Goal: Task Accomplishment & Management: Manage account settings

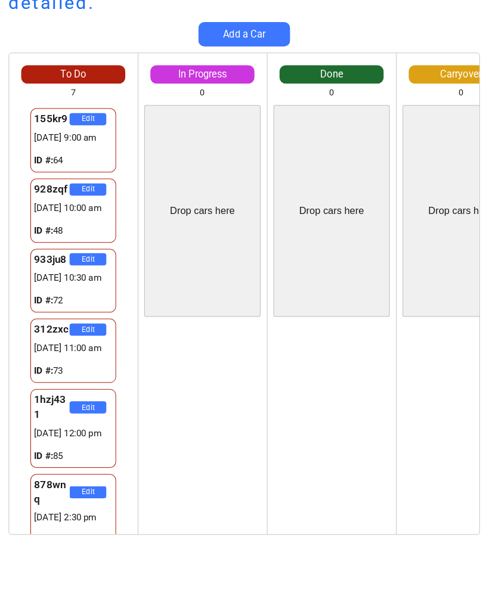
scroll to position [16, 4]
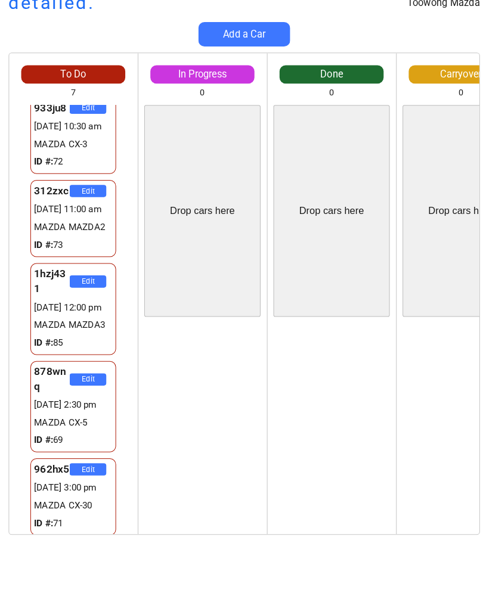
scroll to position [112, 0]
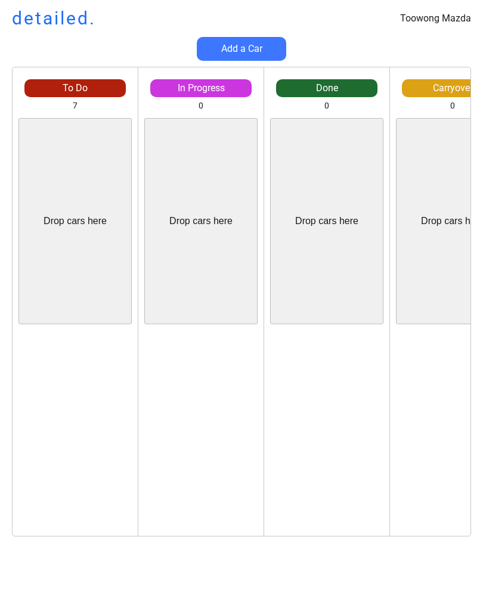
scroll to position [16, 4]
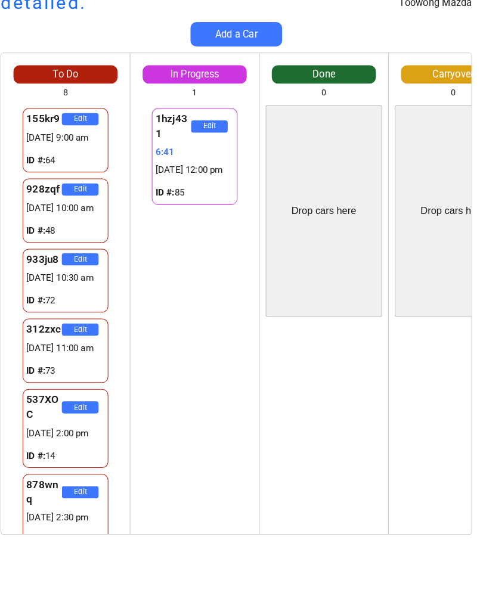
scroll to position [16, 11]
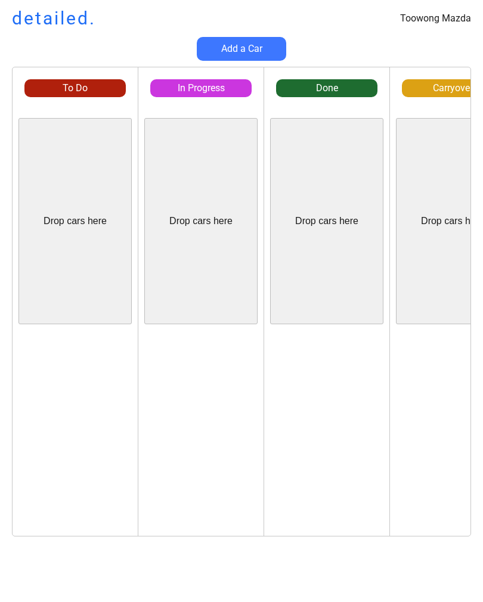
scroll to position [16, 0]
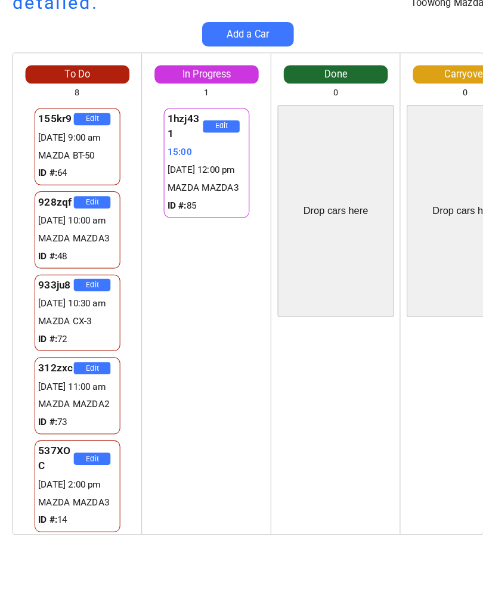
click at [131, 386] on div "312zxc Edit [DATE] 11:00 am MAZDA MAZDA2 ID #: 73" at bounding box center [75, 401] width 125 height 81
click at [182, 303] on div "1hzj431 Edit 15:04 [DATE] 12:00 pm MAZDA MAZDA3 ID #: 85" at bounding box center [200, 327] width 125 height 418
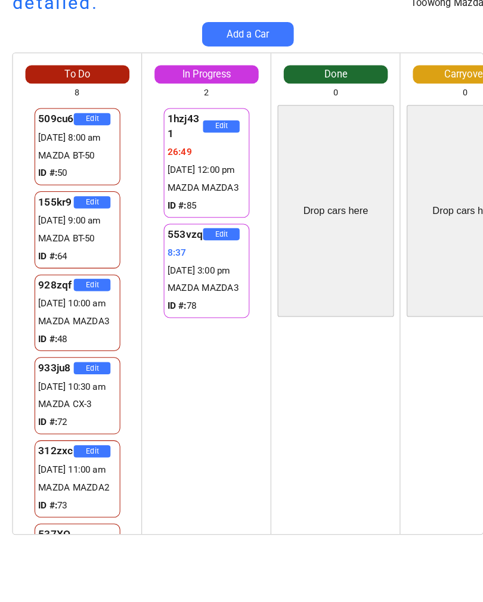
scroll to position [0, 0]
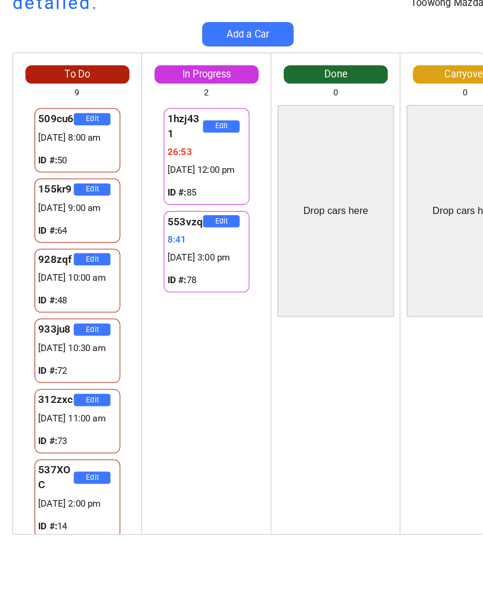
scroll to position [16, 0]
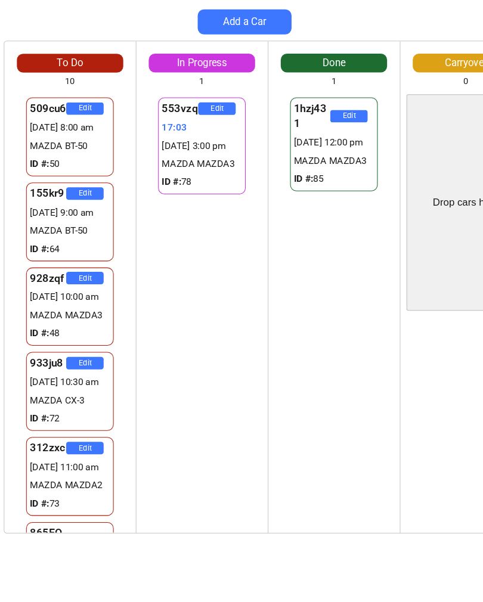
scroll to position [562, 0]
click at [87, 136] on input "input" at bounding box center [245, 145] width 382 height 18
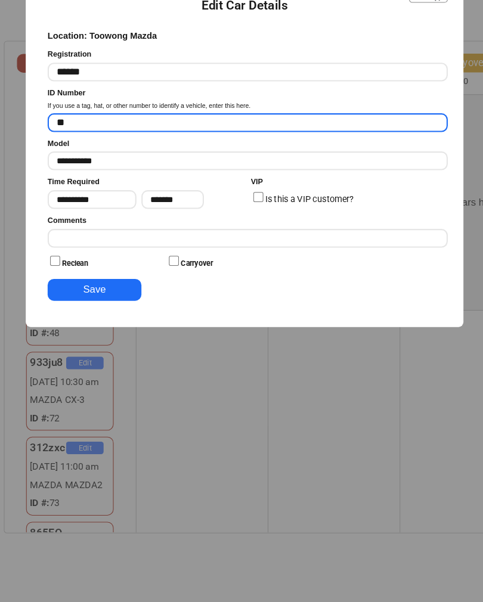
click at [154, 172] on input "**********" at bounding box center [245, 181] width 382 height 18
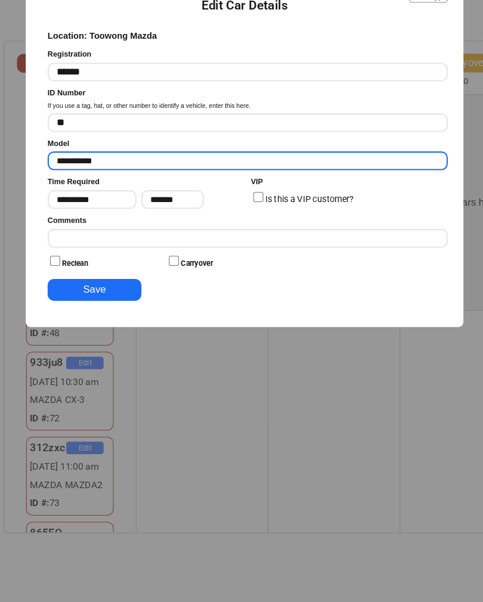
type input "**********"
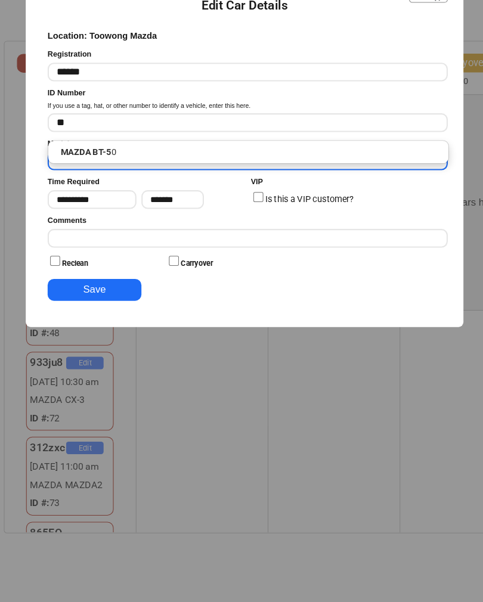
type input "*"
click at [205, 172] on input "****" at bounding box center [245, 181] width 382 height 18
click at [215, 165] on p "MAZDA CX-5" at bounding box center [245, 173] width 382 height 16
type input "**********"
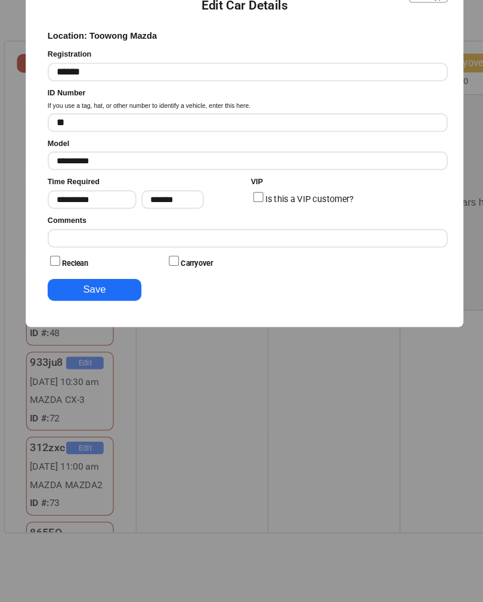
click at [95, 294] on button "Save" at bounding box center [98, 304] width 89 height 21
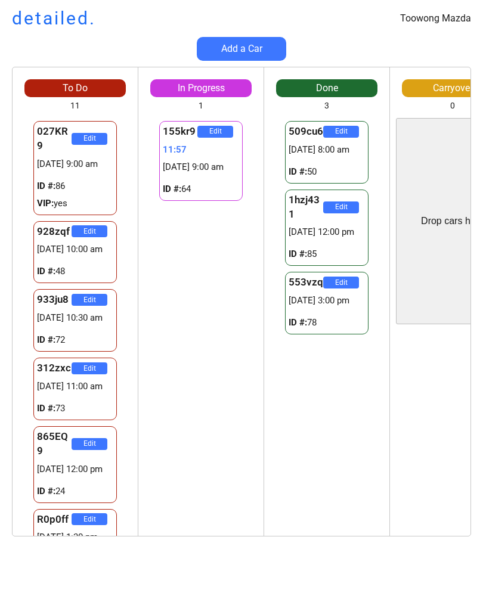
scroll to position [23, 8]
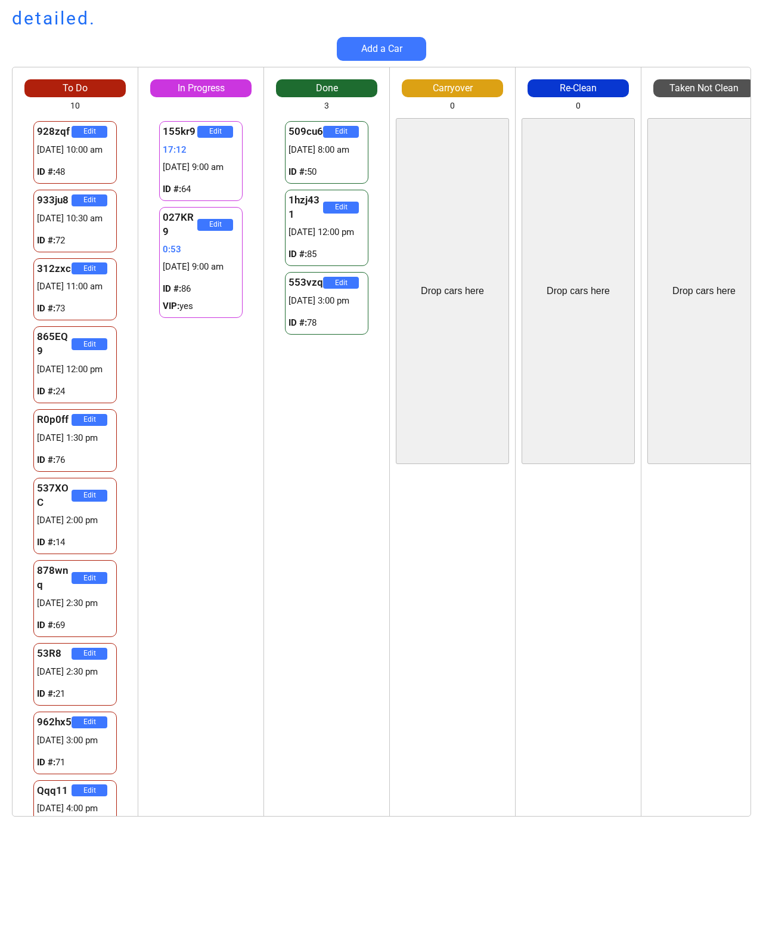
scroll to position [168, 148]
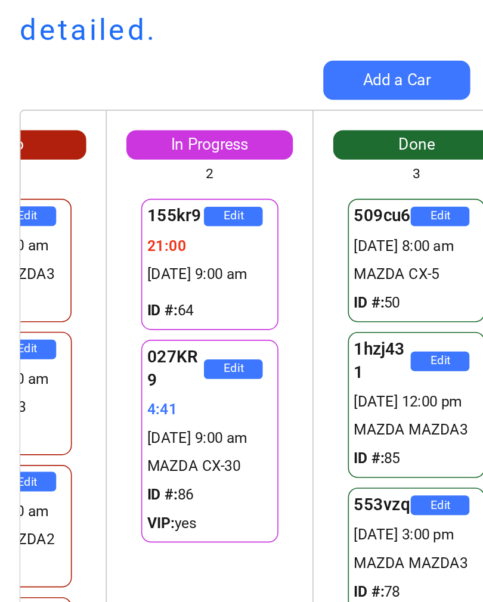
scroll to position [0, 75]
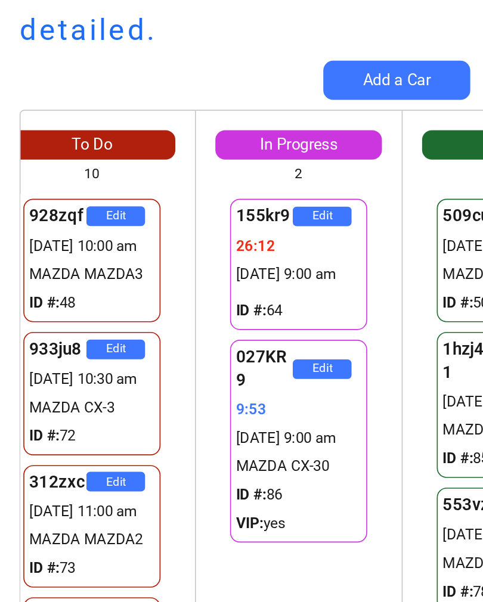
scroll to position [0, 21]
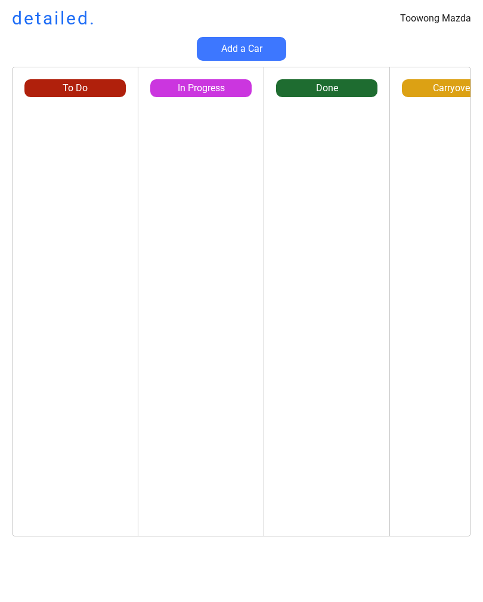
scroll to position [0, 1]
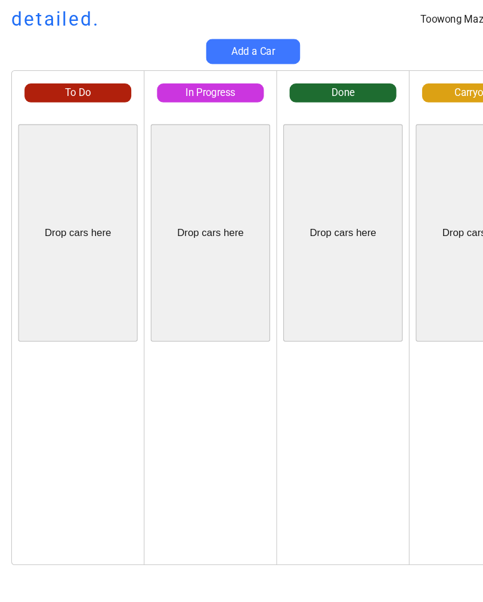
scroll to position [0, 1]
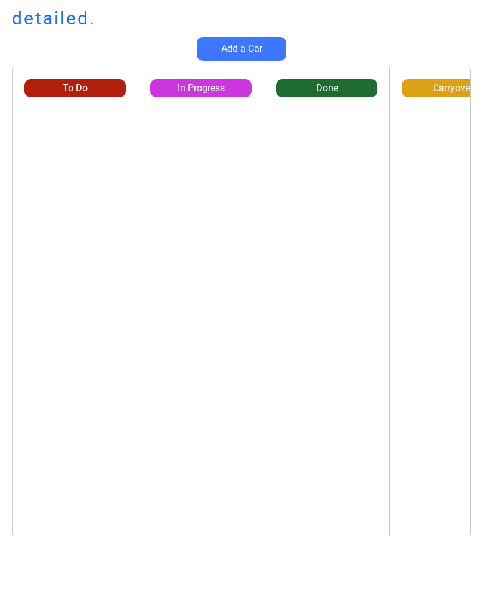
scroll to position [0, 1]
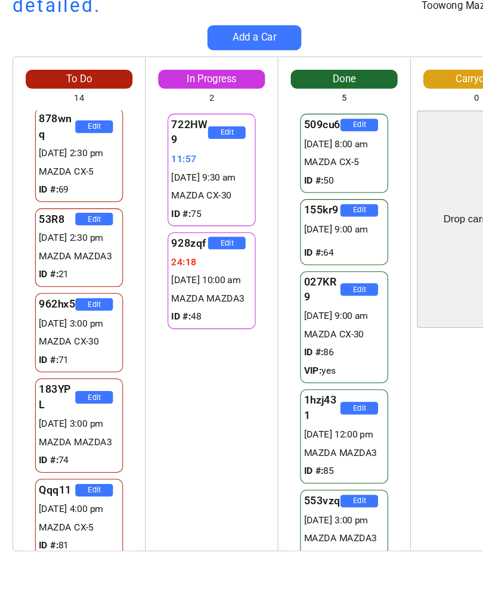
scroll to position [819, 0]
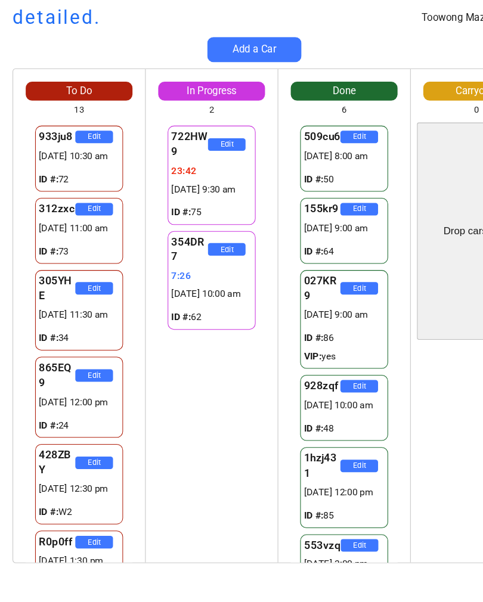
scroll to position [2, 0]
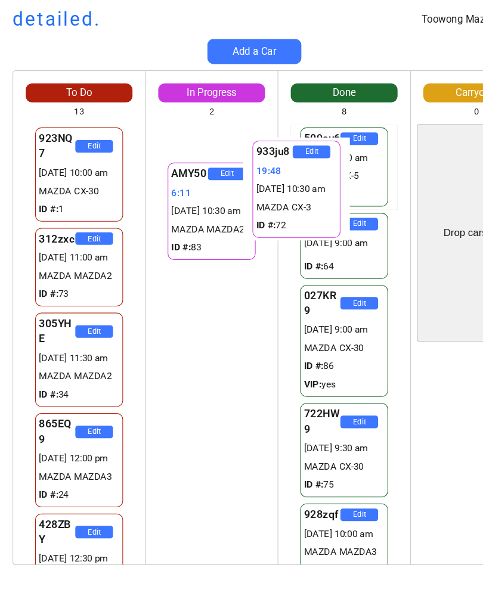
scroll to position [0, 18]
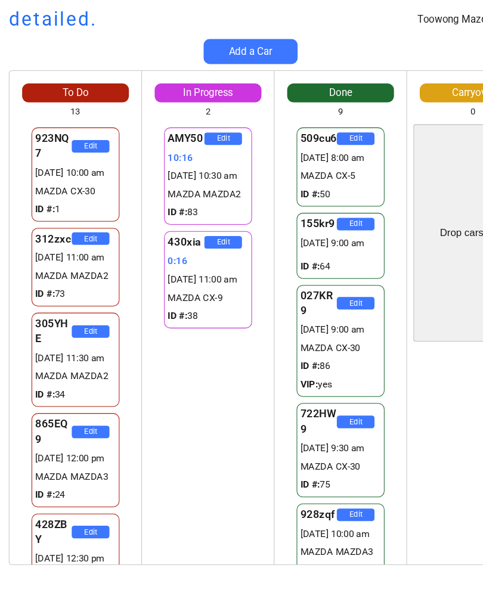
click at [436, 456] on div "Edit" at bounding box center [452, 433] width 125 height 206
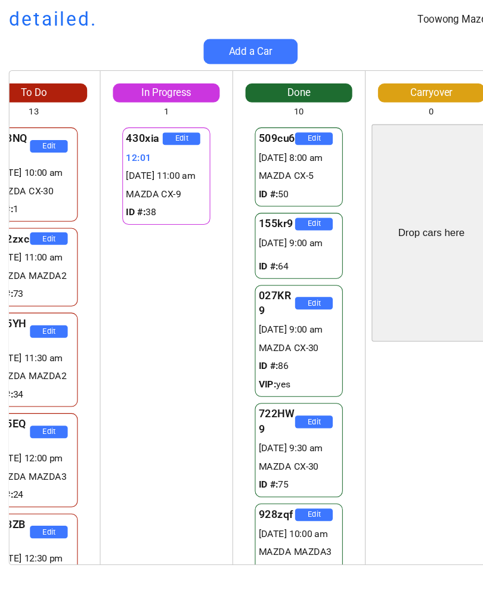
scroll to position [0, 47]
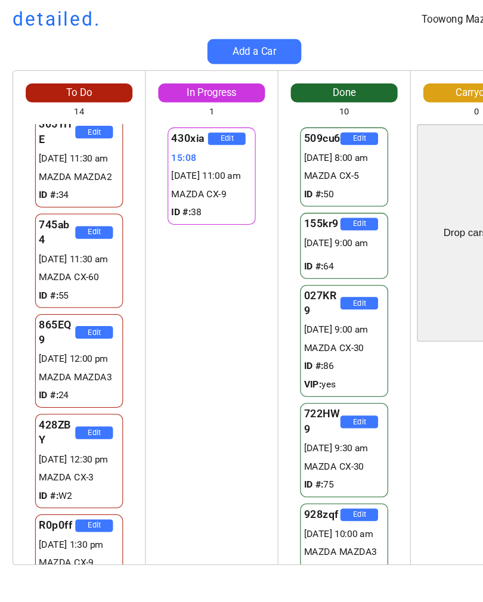
scroll to position [188, 0]
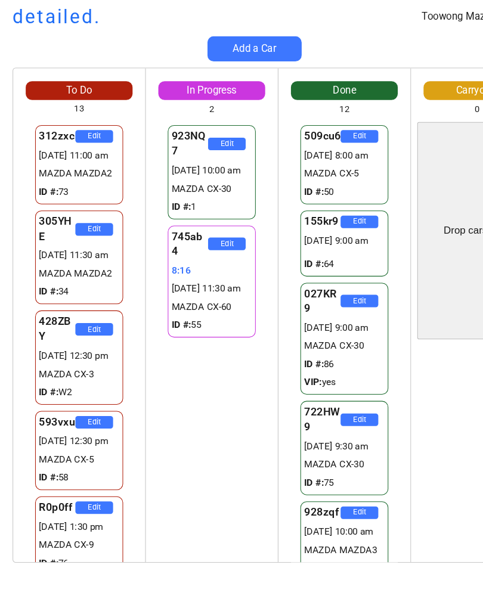
scroll to position [0, 12]
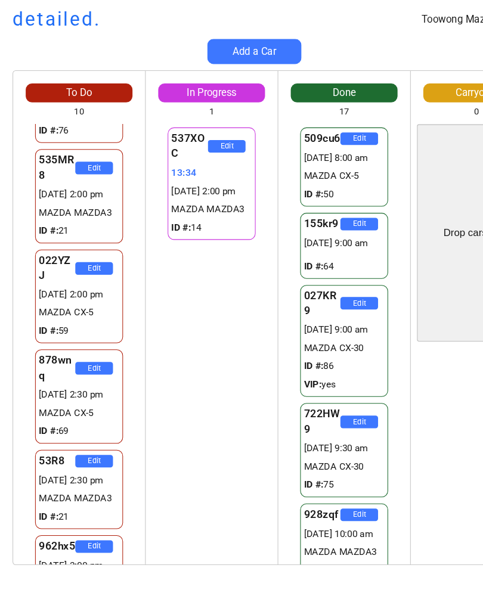
scroll to position [156, 0]
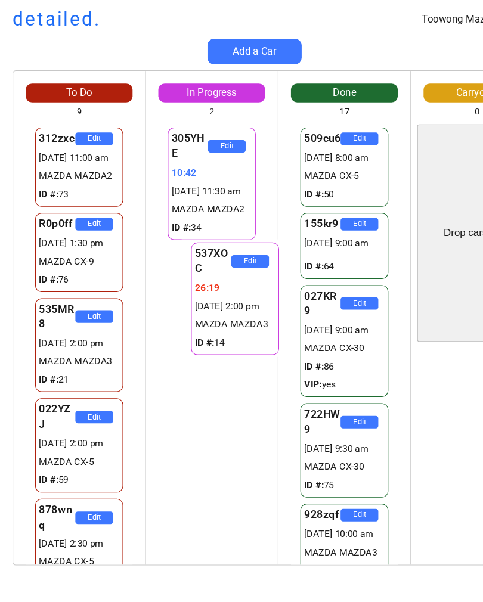
scroll to position [0, 24]
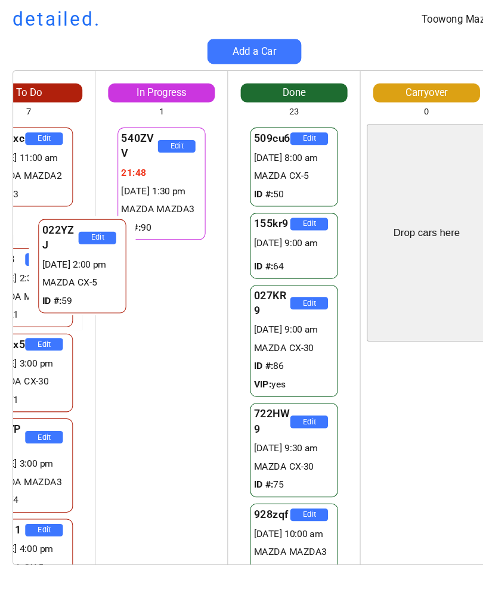
scroll to position [0, 89]
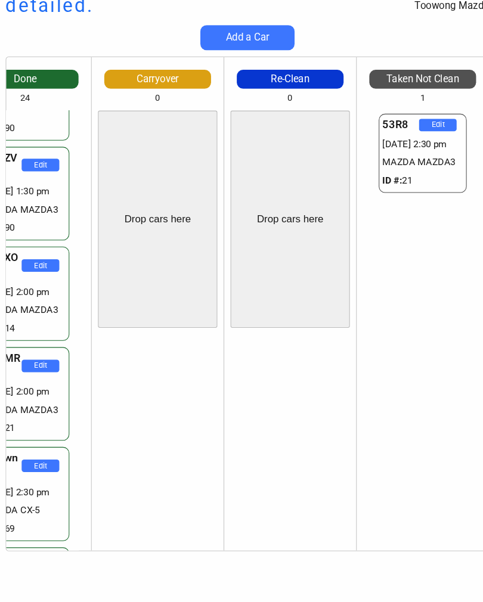
scroll to position [1042, 0]
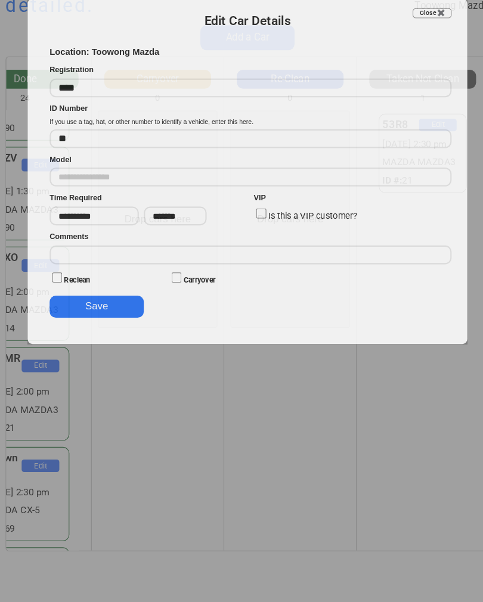
type input "**********"
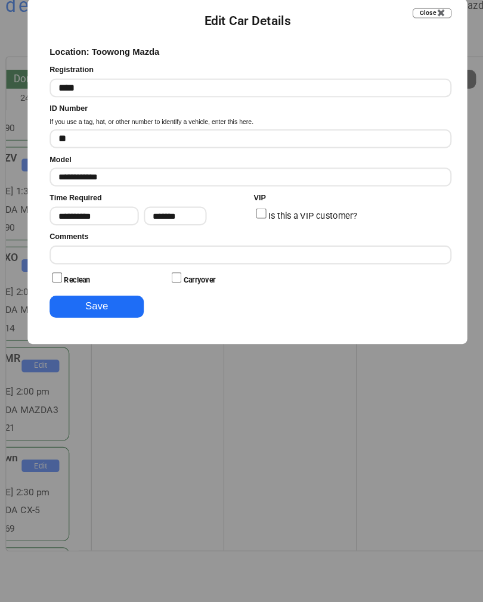
click at [168, 246] on input "input" at bounding box center [245, 255] width 382 height 18
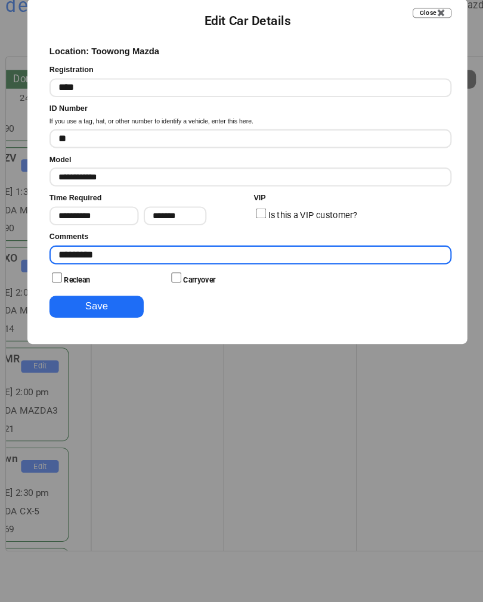
type input "*********"
click at [124, 299] on button "Save" at bounding box center [98, 304] width 89 height 21
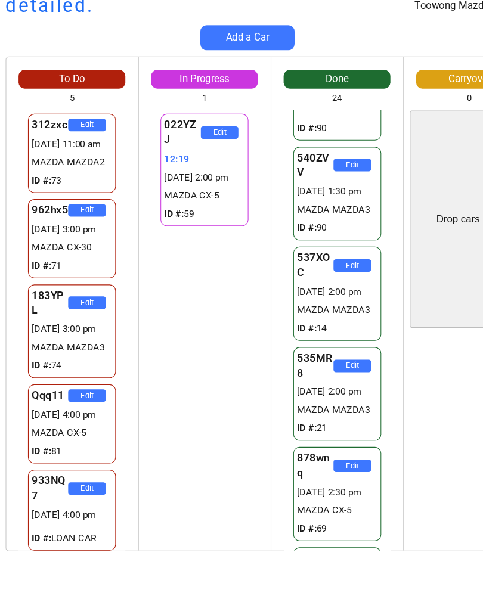
scroll to position [0, 0]
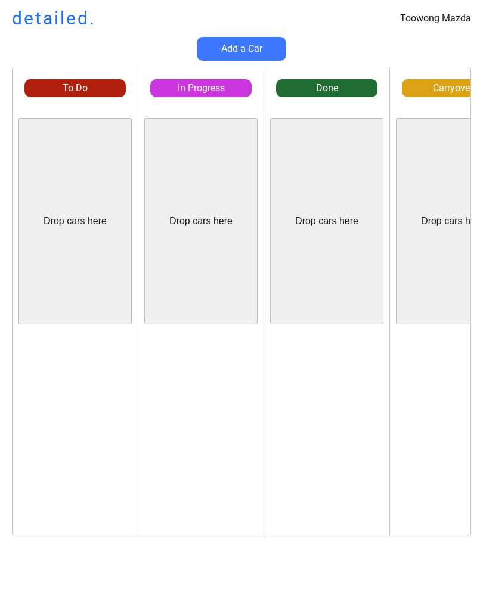
scroll to position [31, 7]
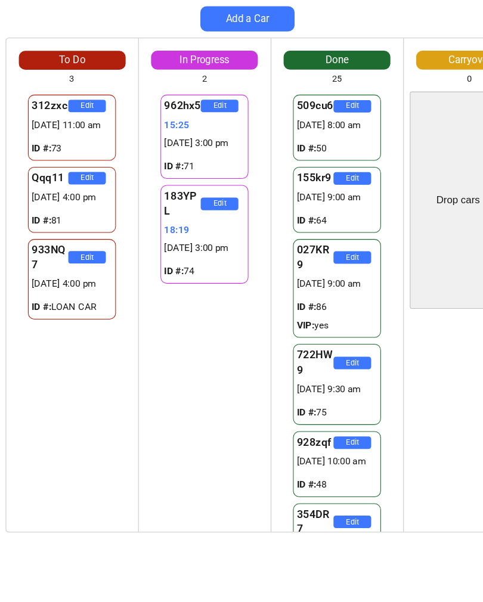
scroll to position [31, 7]
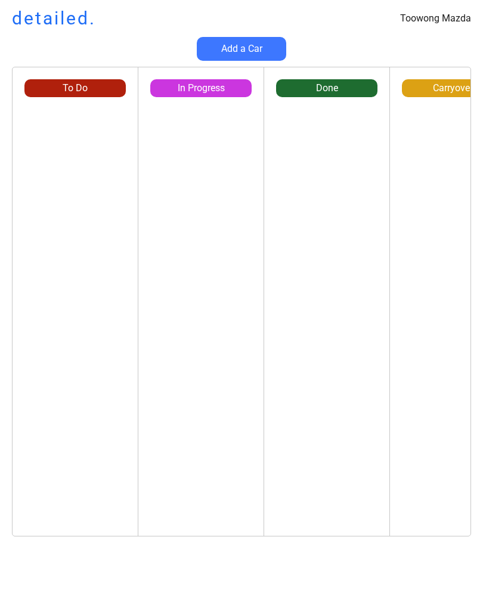
scroll to position [31, 7]
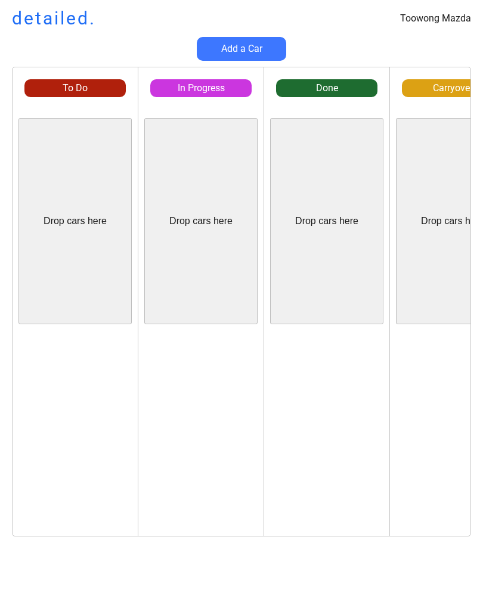
scroll to position [0, 7]
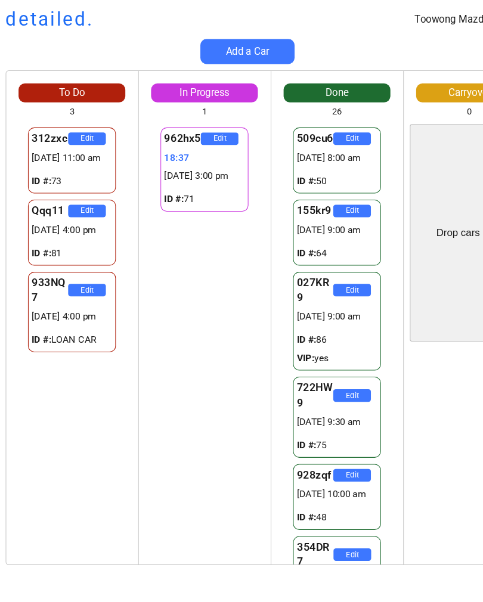
scroll to position [0, 7]
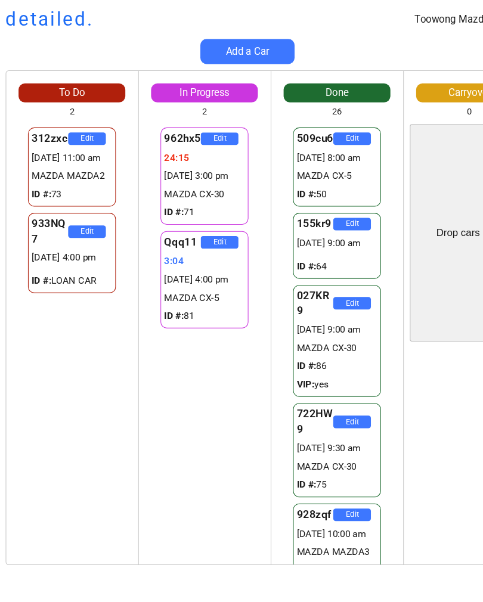
click at [23, 2] on div "Toowong Mazda detailed. Add a Car To Do 2 Drop cars here 312zxc Edit [DATE] 11:…" at bounding box center [241, 301] width 483 height 602
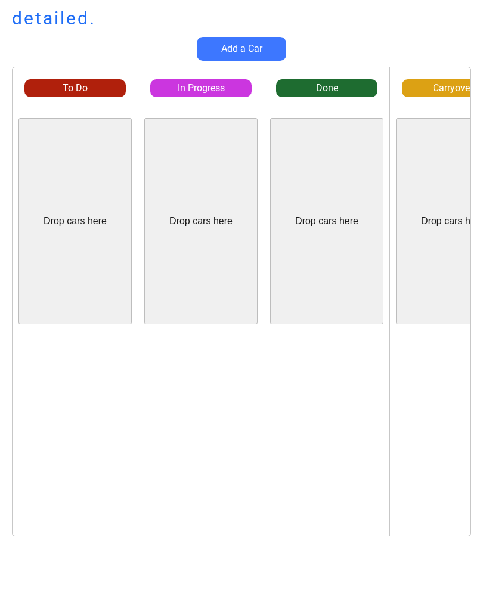
scroll to position [0, 7]
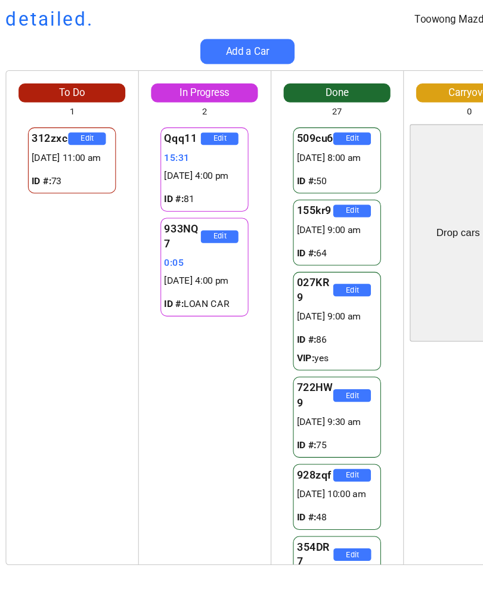
scroll to position [0, 7]
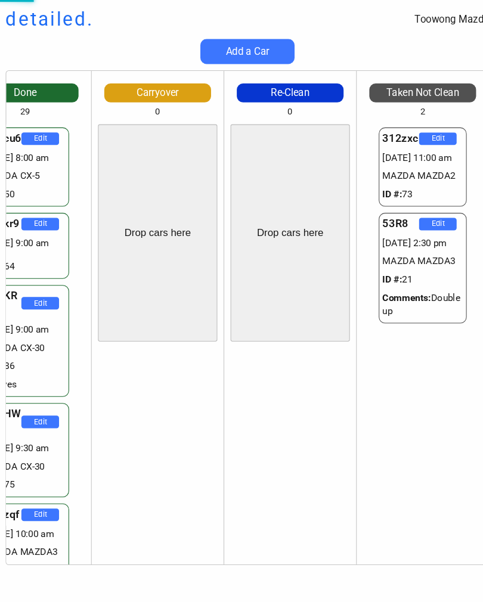
scroll to position [783, 0]
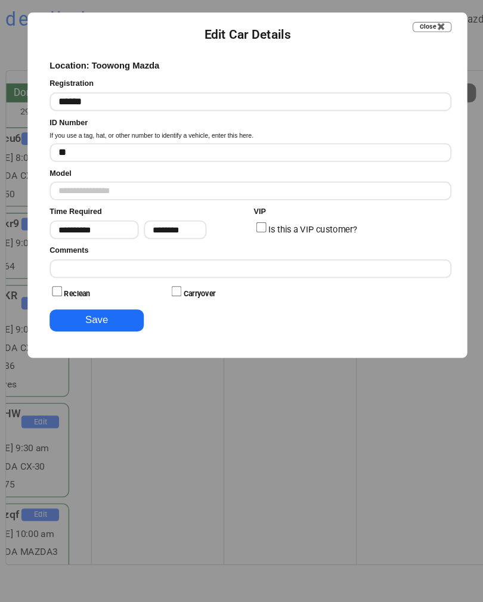
type input "**********"
click at [349, 248] on input "input" at bounding box center [245, 255] width 382 height 18
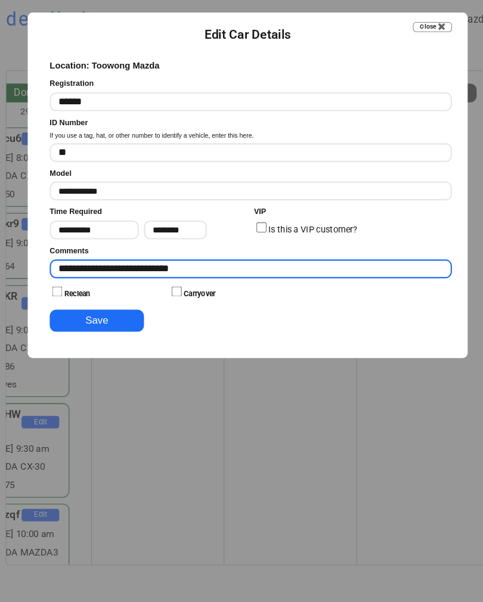
type input "**********"
click at [106, 295] on button "Save" at bounding box center [98, 304] width 89 height 21
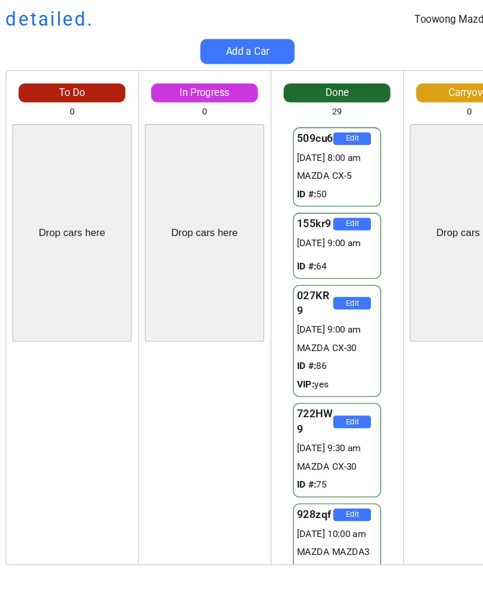
scroll to position [0, 0]
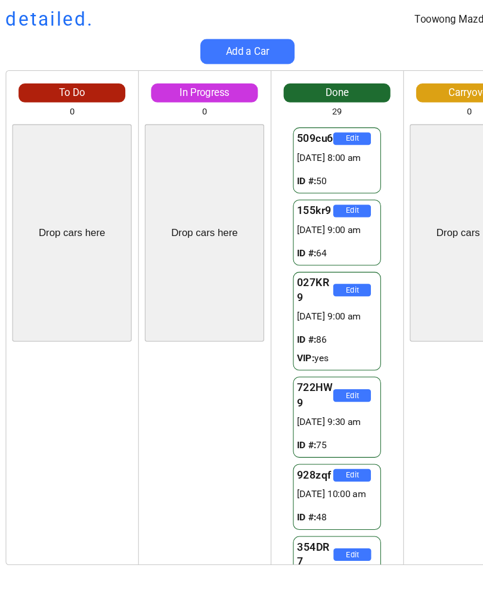
scroll to position [0, 7]
